Goal: Information Seeking & Learning: Learn about a topic

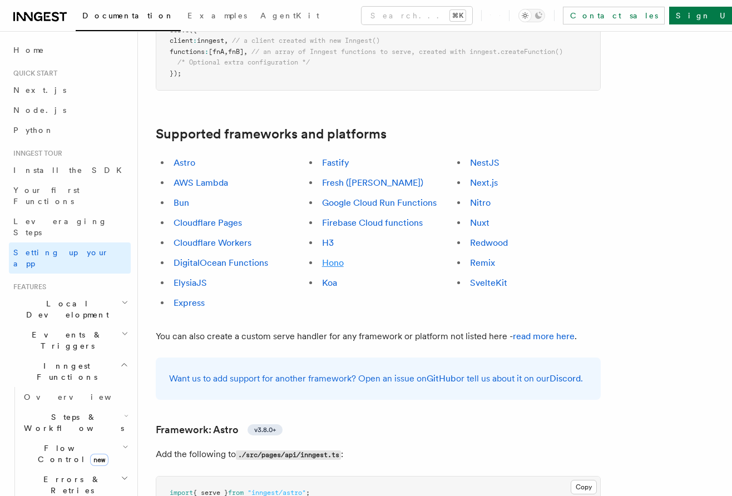
scroll to position [599, 0]
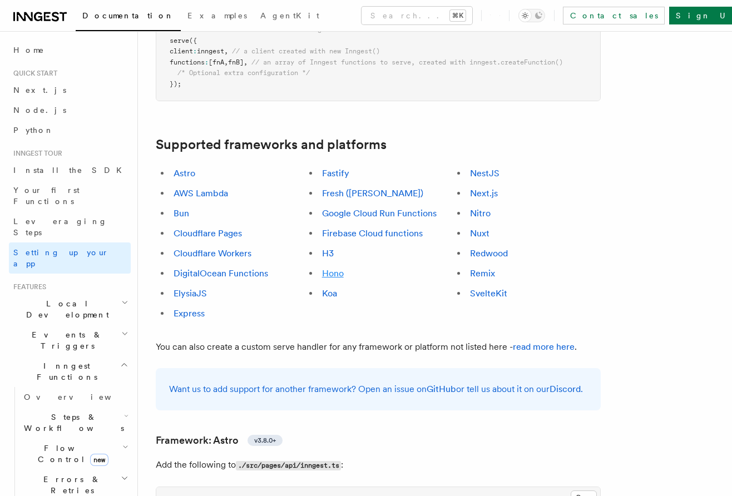
click at [332, 268] on link "Hono" at bounding box center [333, 273] width 22 height 11
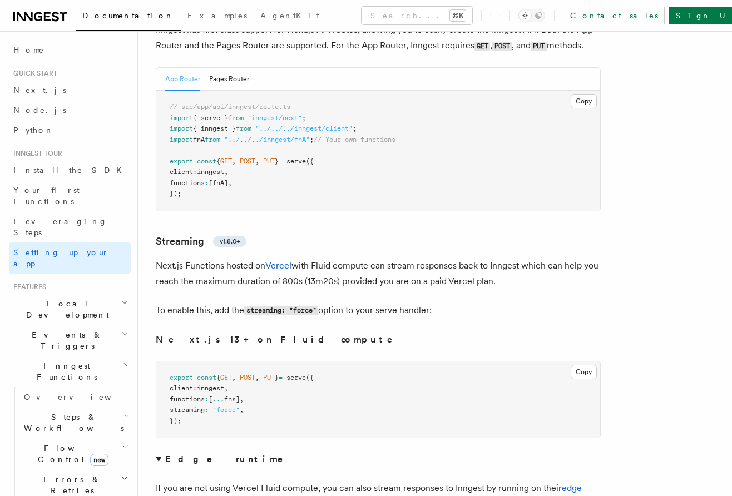
scroll to position [7317, 0]
drag, startPoint x: 335, startPoint y: 226, endPoint x: 376, endPoint y: 228, distance: 40.7
click at [376, 259] on p "Next.js Functions hosted on Vercel with Fluid compute can stream responses back…" at bounding box center [378, 274] width 445 height 31
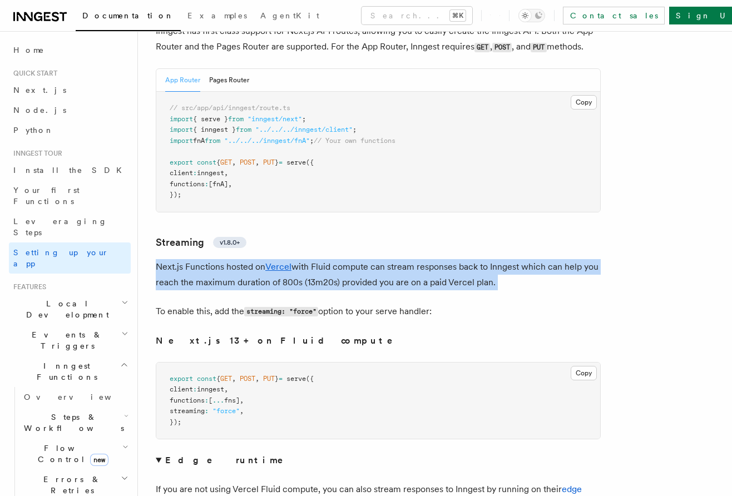
click at [376, 259] on p "Next.js Functions hosted on Vercel with Fluid compute can stream responses back…" at bounding box center [378, 274] width 445 height 31
click at [388, 259] on p "Next.js Functions hosted on Vercel with Fluid compute can stream responses back…" at bounding box center [378, 274] width 445 height 31
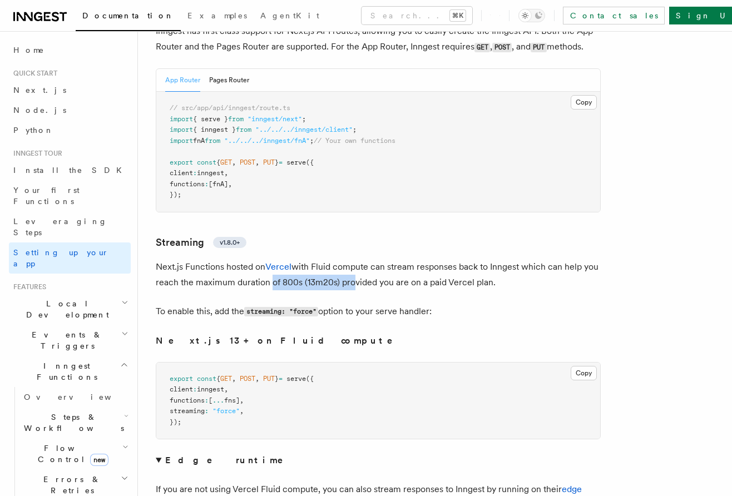
drag, startPoint x: 268, startPoint y: 234, endPoint x: 349, endPoint y: 231, distance: 80.7
click at [349, 259] on p "Next.js Functions hosted on Vercel with Fluid compute can stream responses back…" at bounding box center [378, 274] width 445 height 31
drag, startPoint x: 338, startPoint y: 231, endPoint x: 492, endPoint y: 229, distance: 154.7
click at [492, 259] on p "Next.js Functions hosted on Vercel with Fluid compute can stream responses back…" at bounding box center [378, 274] width 445 height 31
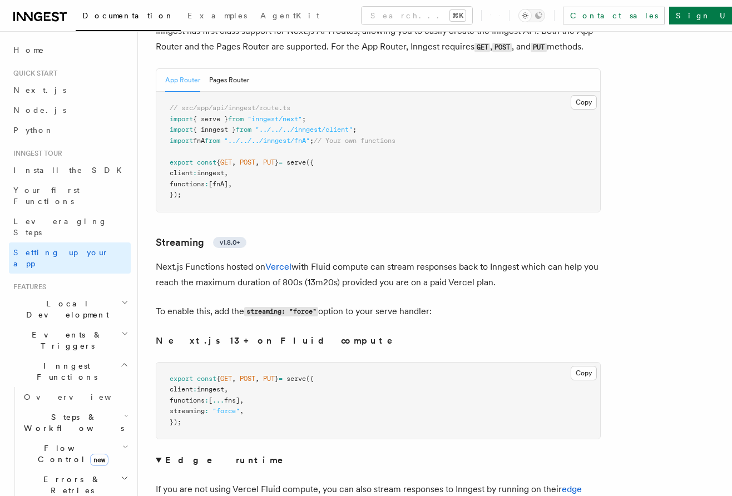
click at [492, 259] on p "Next.js Functions hosted on Vercel with Fluid compute can stream responses back…" at bounding box center [378, 274] width 445 height 31
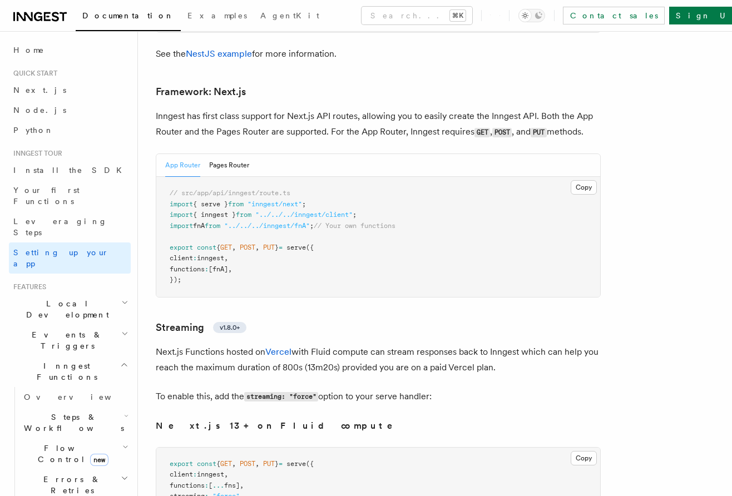
scroll to position [7352, 0]
